Goal: Check status: Check status

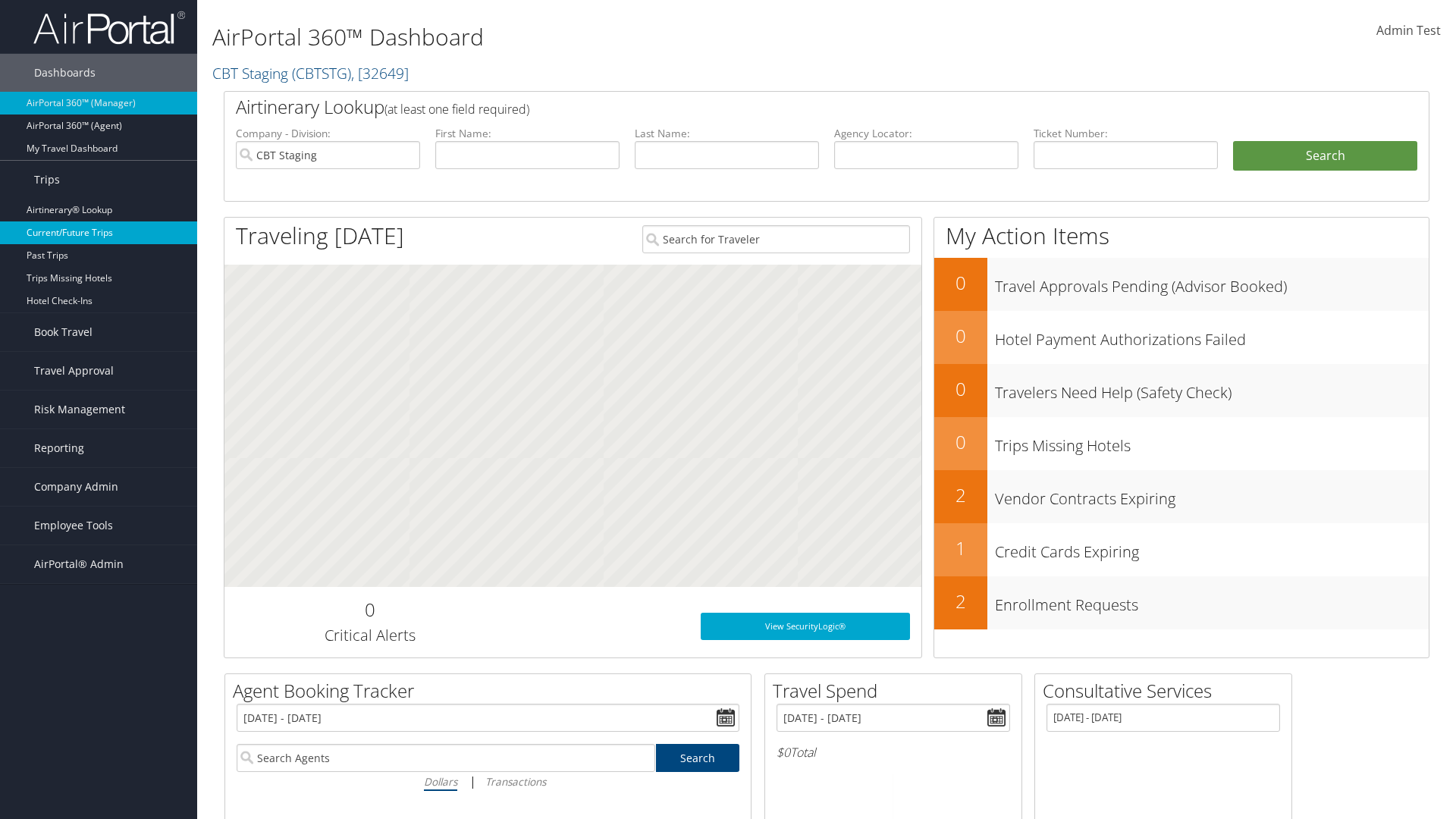
click at [99, 233] on link "Current/Future Trips" at bounding box center [98, 233] width 197 height 23
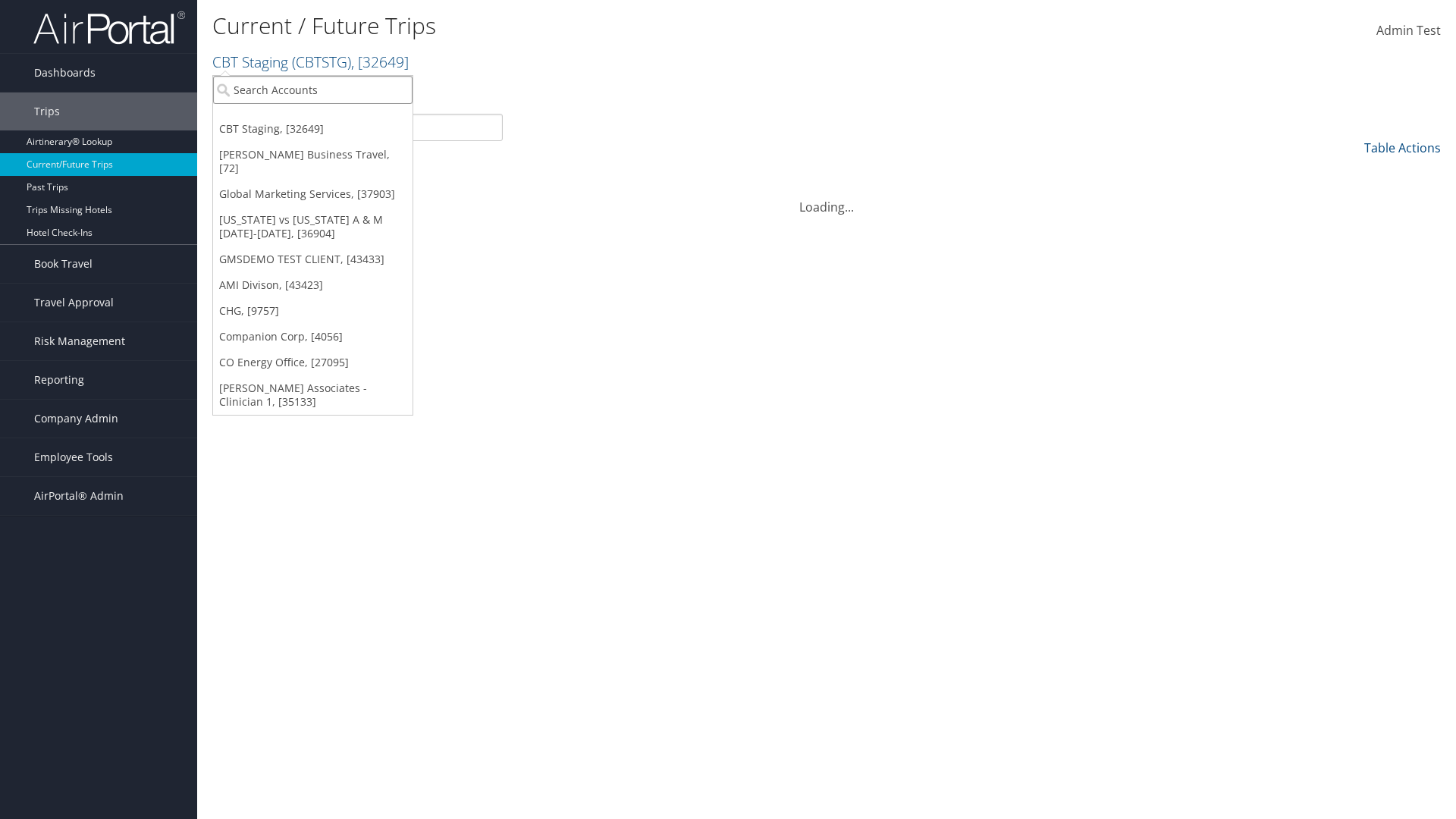
click at [312, 90] on input "search" at bounding box center [312, 90] width 200 height 28
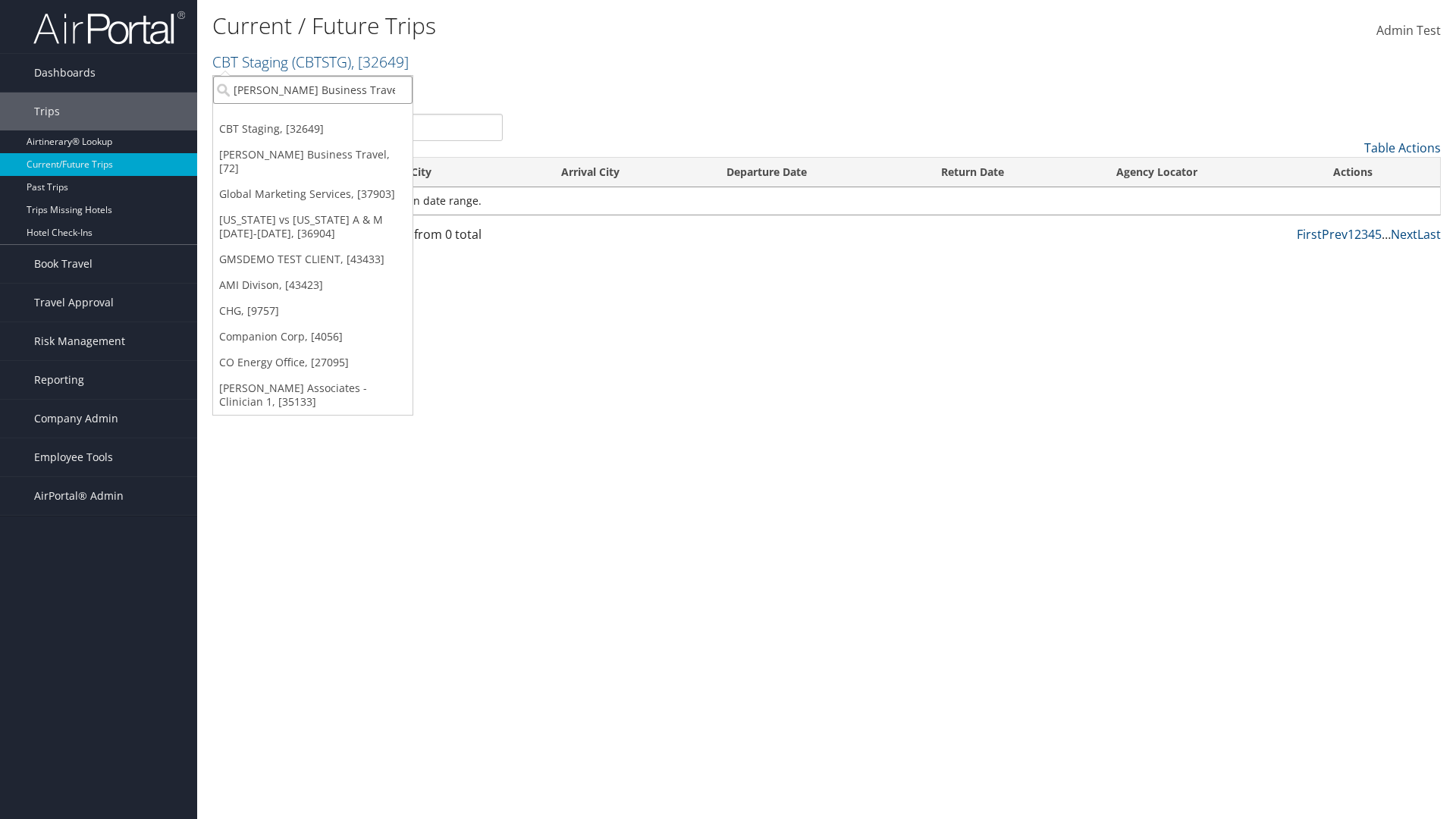
type input "[PERSON_NAME] Business Travel"
click at [334, 118] on div "[PERSON_NAME] Business Travel (C10001), [72]" at bounding box center [334, 117] width 259 height 14
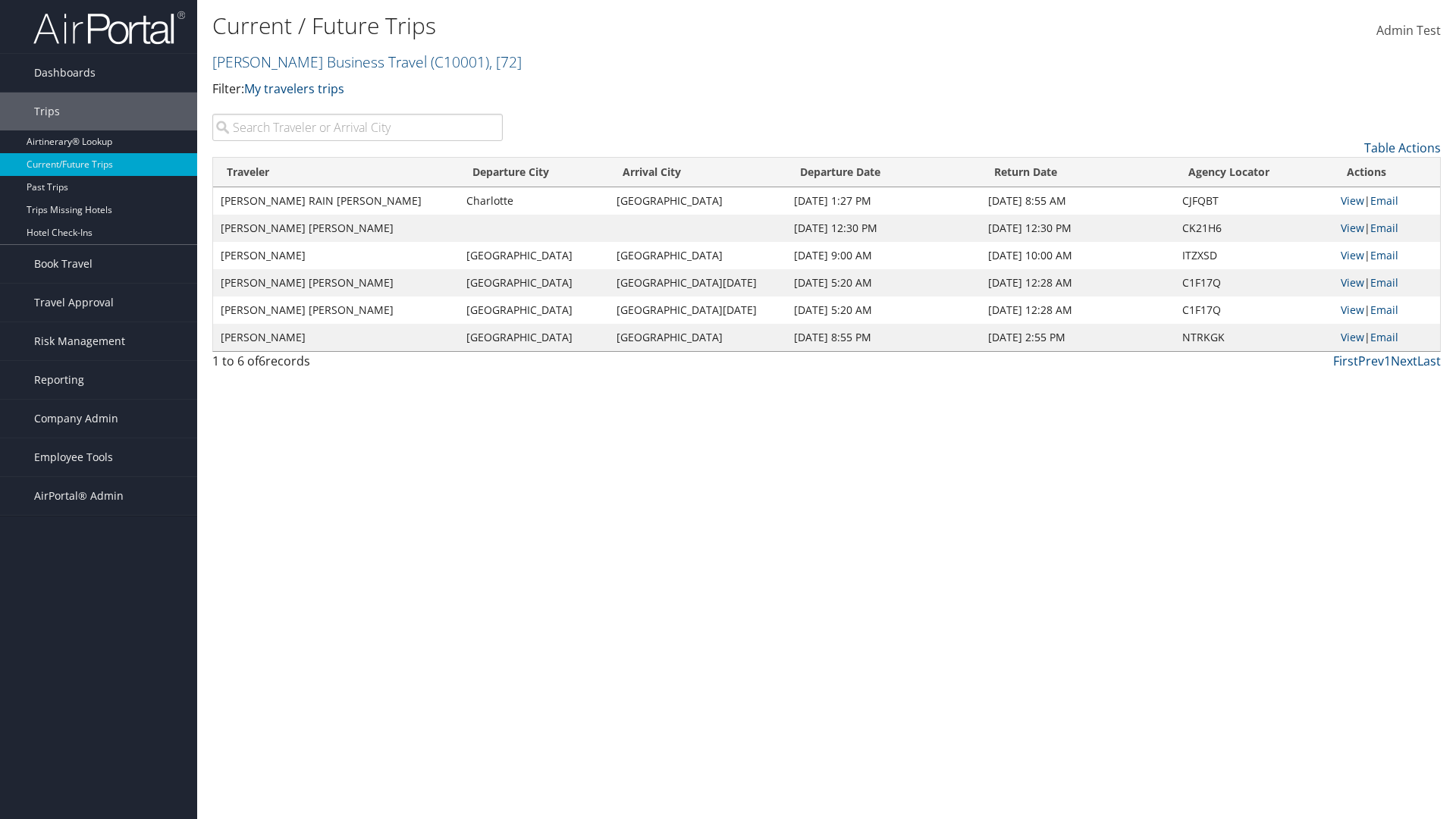
click at [357, 127] on input "search" at bounding box center [357, 127] width 290 height 27
type input "TATUM"
